Goal: Task Accomplishment & Management: Manage account settings

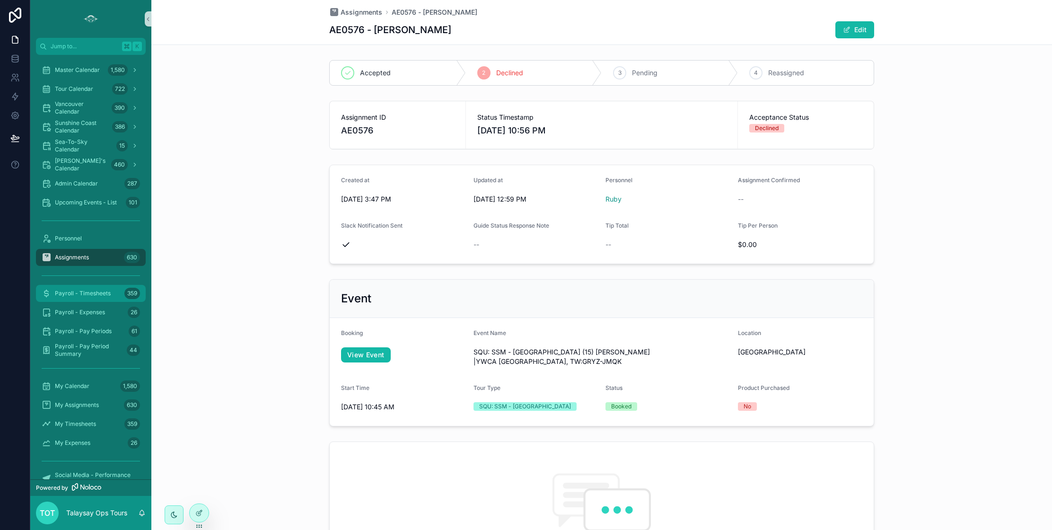
click at [92, 296] on span "Payroll - Timesheets" at bounding box center [83, 294] width 56 height 8
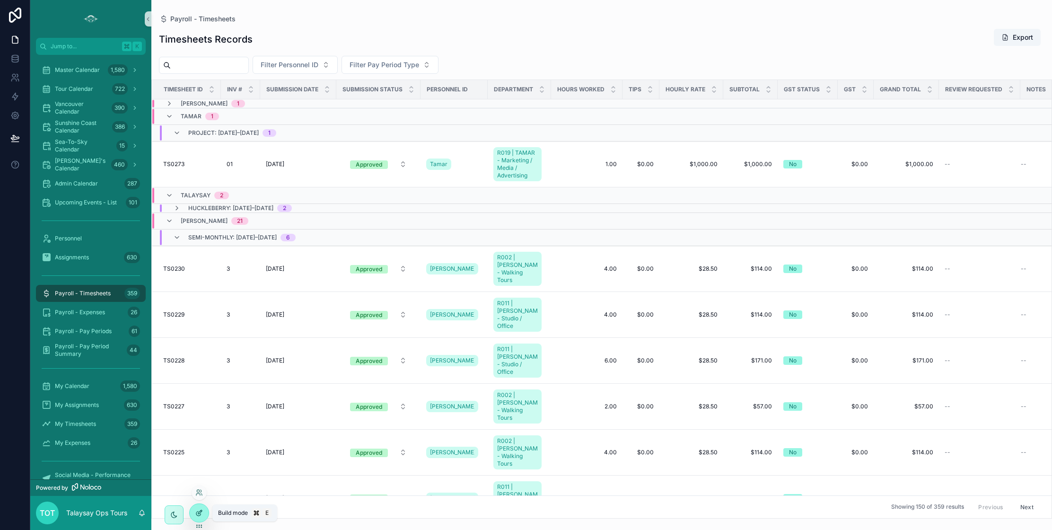
click at [201, 512] on icon at bounding box center [199, 513] width 8 height 8
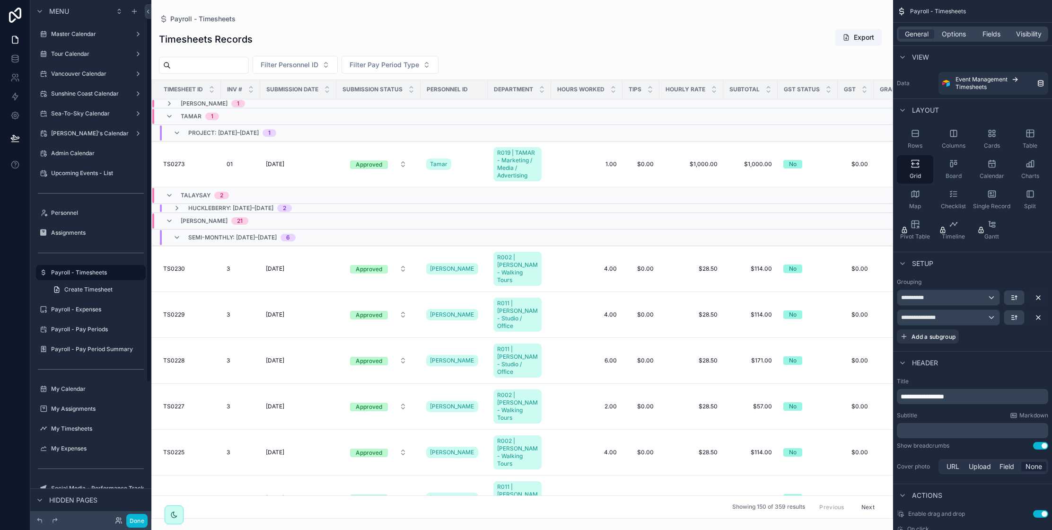
scroll to position [3, 0]
click at [657, 163] on div "scrollable content" at bounding box center [522, 265] width 742 height 530
click at [989, 39] on div "General Options Fields Visibility" at bounding box center [972, 33] width 151 height 15
click at [990, 35] on span "Fields" at bounding box center [992, 33] width 18 height 9
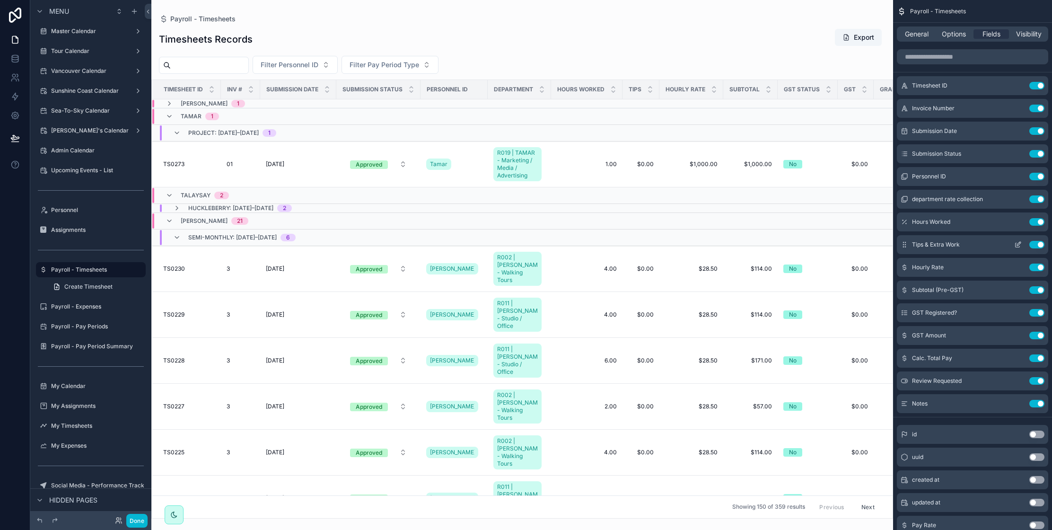
click at [1016, 243] on icon "scrollable content" at bounding box center [1018, 245] width 8 height 8
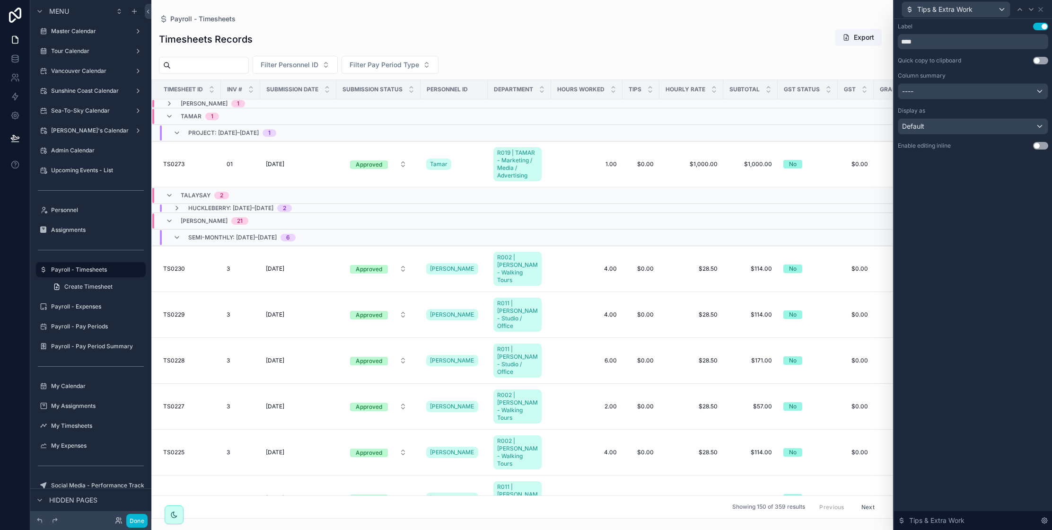
click at [1037, 144] on button "Use setting" at bounding box center [1040, 146] width 15 height 8
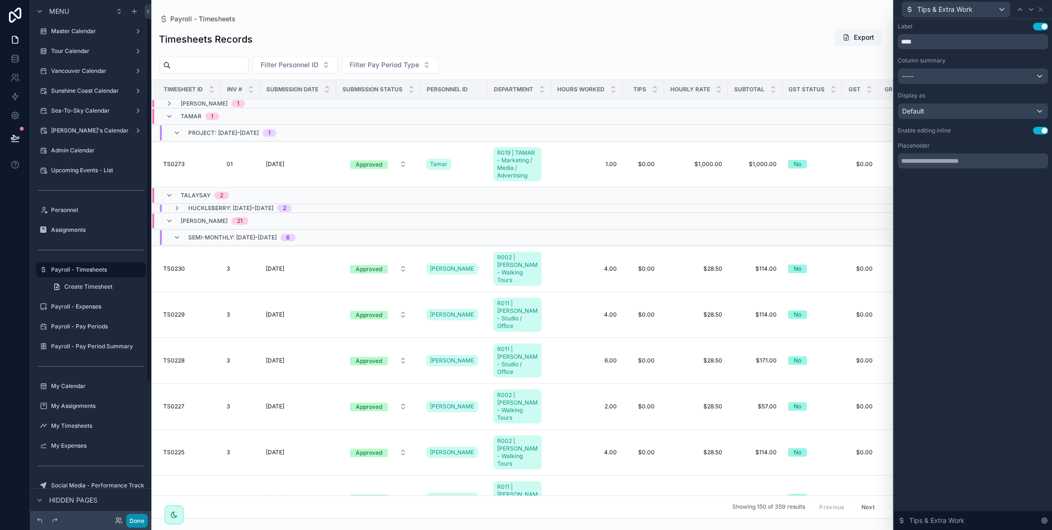
click at [142, 519] on button "Done" at bounding box center [136, 521] width 21 height 14
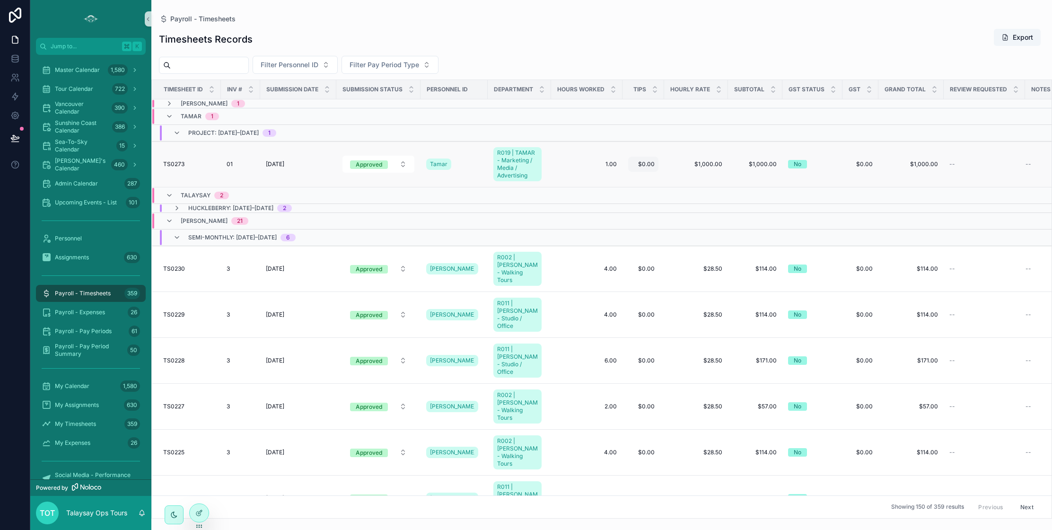
click at [655, 165] on span "$0.00" at bounding box center [643, 164] width 23 height 8
drag, startPoint x: 648, startPoint y: 180, endPoint x: 567, endPoint y: 174, distance: 81.1
click at [571, 174] on div "Jump to... K Master Calendar 1,580 Tour Calendar 722 Vancouver Calendar 390 Sun…" at bounding box center [541, 265] width 1022 height 530
drag, startPoint x: 669, startPoint y: 176, endPoint x: 639, endPoint y: 177, distance: 29.8
click at [639, 177] on div "*****" at bounding box center [700, 177] width 136 height 35
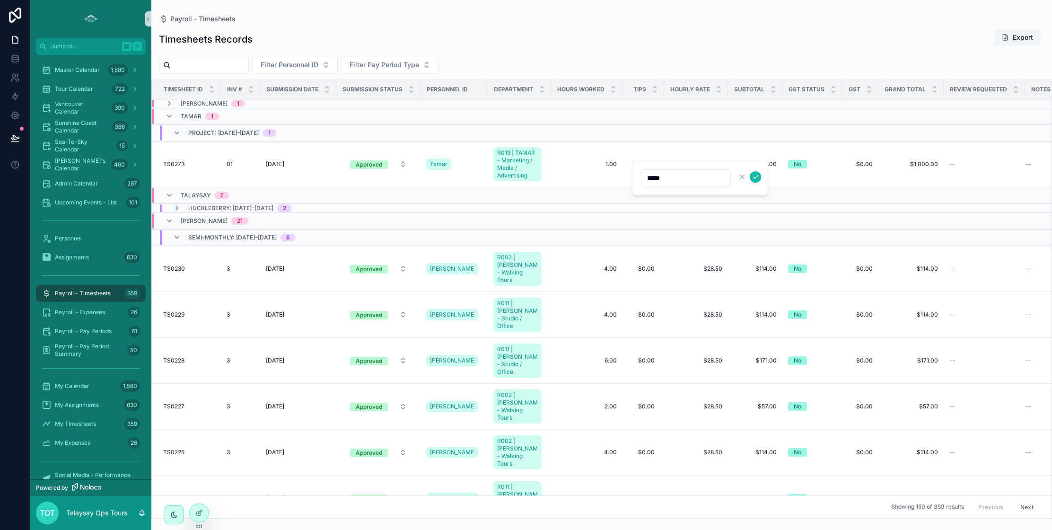
click at [729, 56] on div "Filter Personnel ID Filter Pay Period Type" at bounding box center [601, 65] width 901 height 18
click at [203, 515] on div at bounding box center [199, 513] width 19 height 18
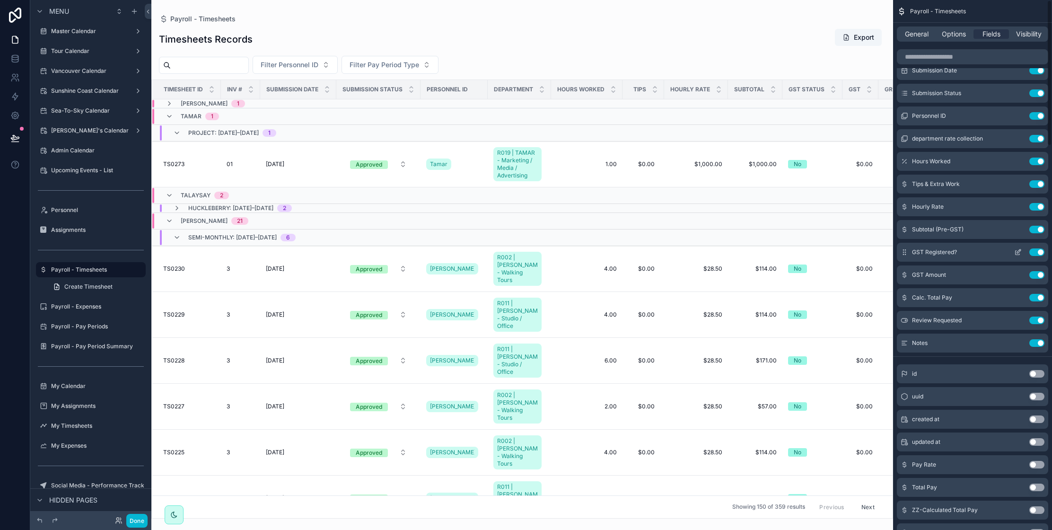
scroll to position [0, 0]
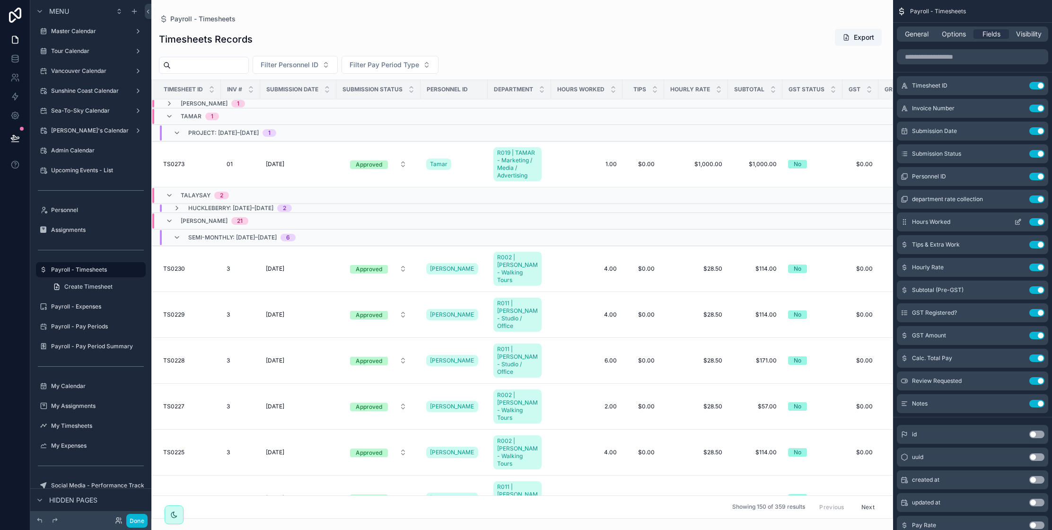
click at [1017, 223] on icon "scrollable content" at bounding box center [1018, 222] width 8 height 8
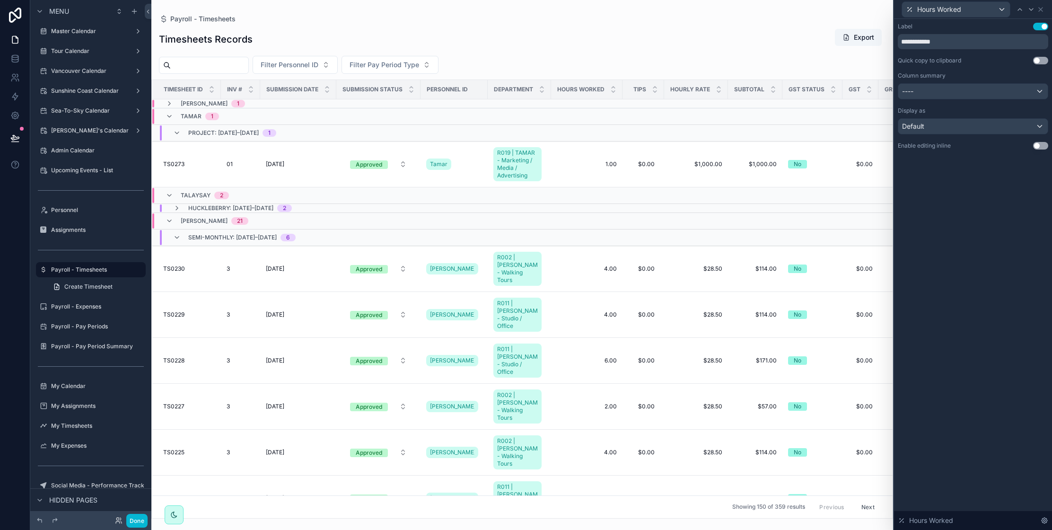
drag, startPoint x: 1042, startPoint y: 147, endPoint x: 1048, endPoint y: 174, distance: 27.7
click at [1042, 147] on button "Use setting" at bounding box center [1040, 146] width 15 height 8
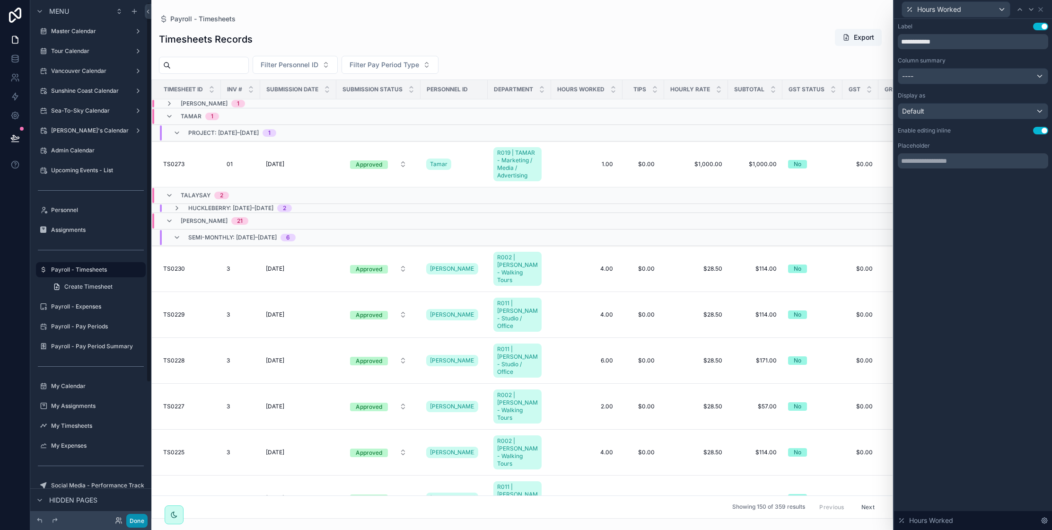
click at [136, 524] on button "Done" at bounding box center [136, 521] width 21 height 14
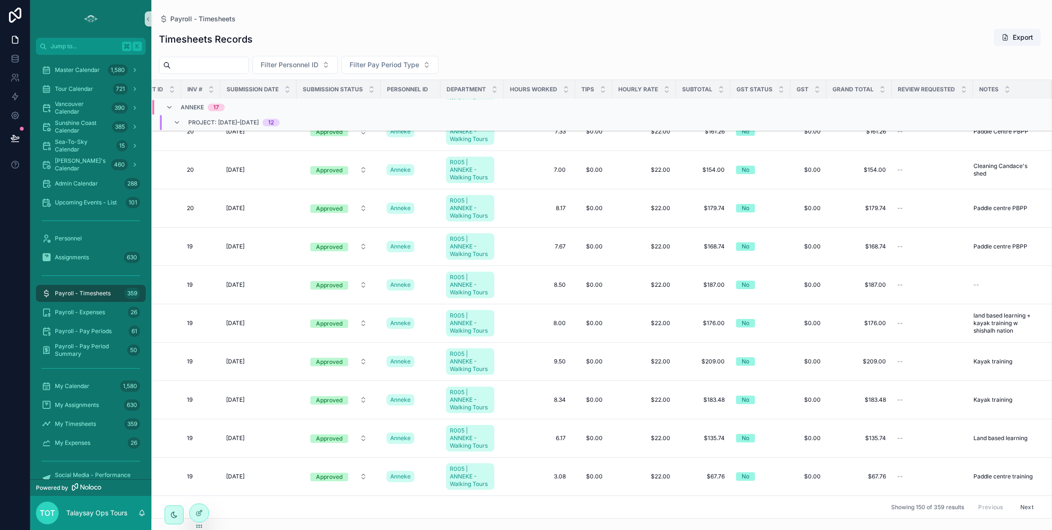
scroll to position [5681, 38]
